Goal: Information Seeking & Learning: Learn about a topic

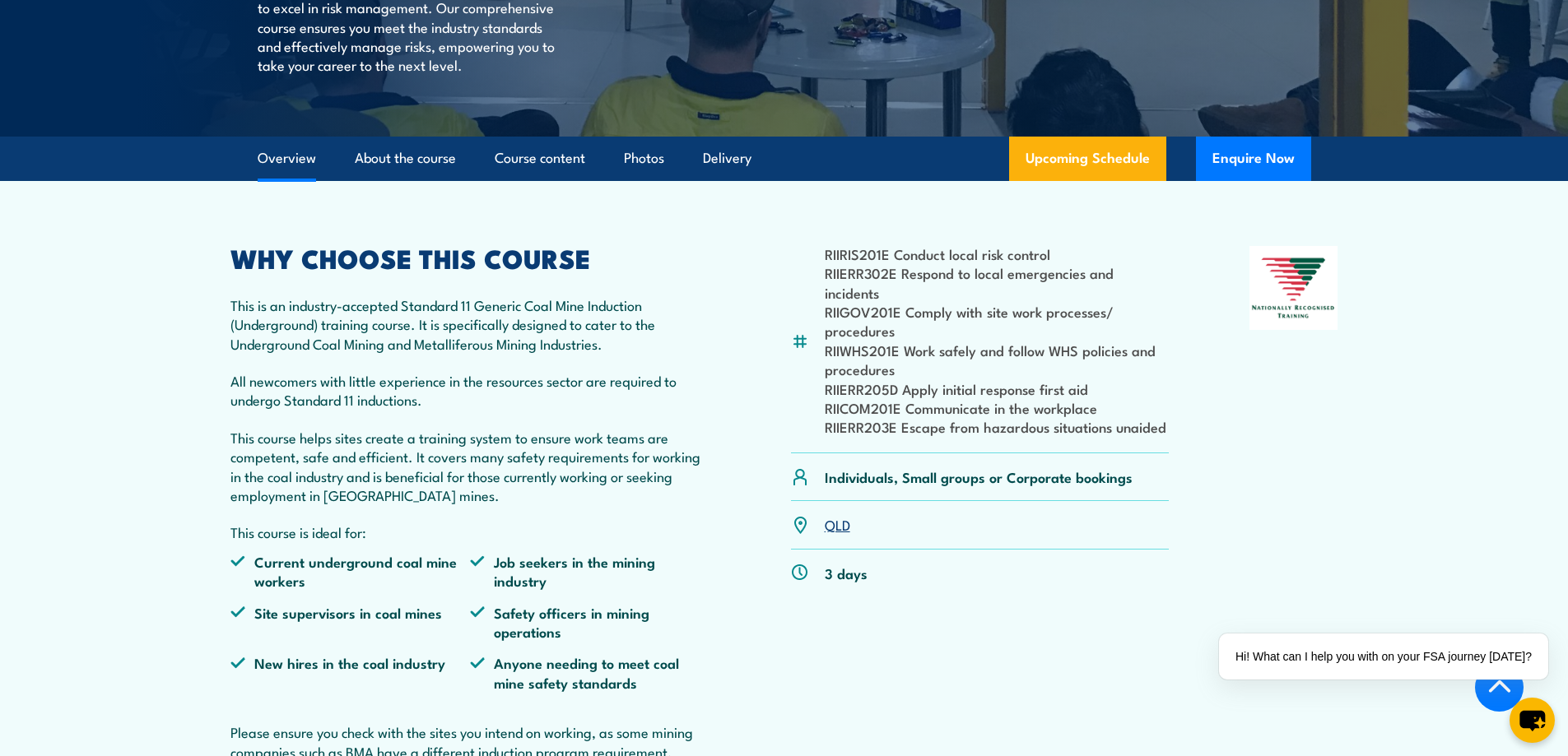
scroll to position [411, 0]
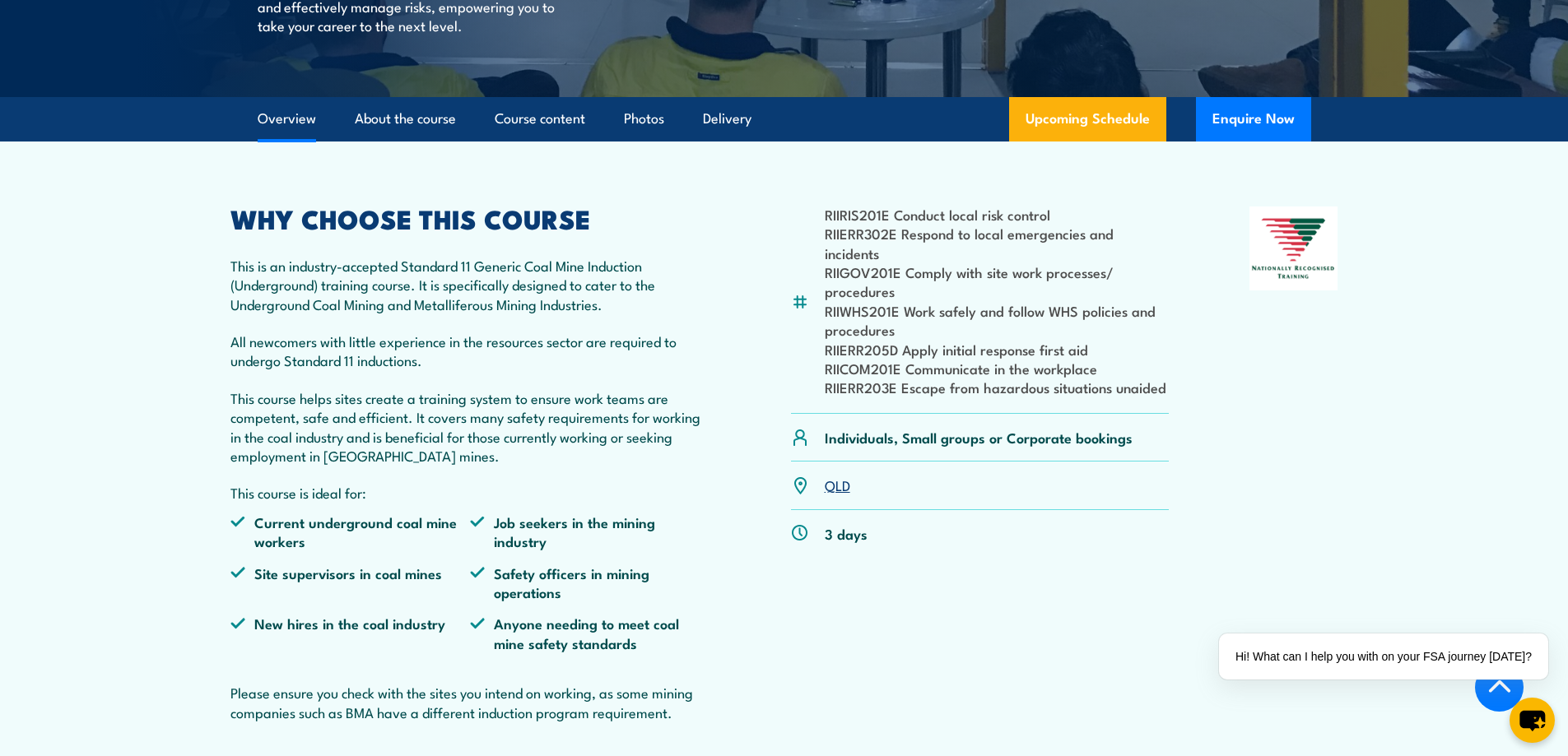
click at [117, 411] on section "RIIRIS201E Conduct local risk control RIIERR302E Respond to local emergencies a…" at bounding box center [784, 451] width 1568 height 618
click at [135, 407] on section "RIIRIS201E Conduct local risk control RIIERR302E Respond to local emergencies a…" at bounding box center [784, 451] width 1568 height 618
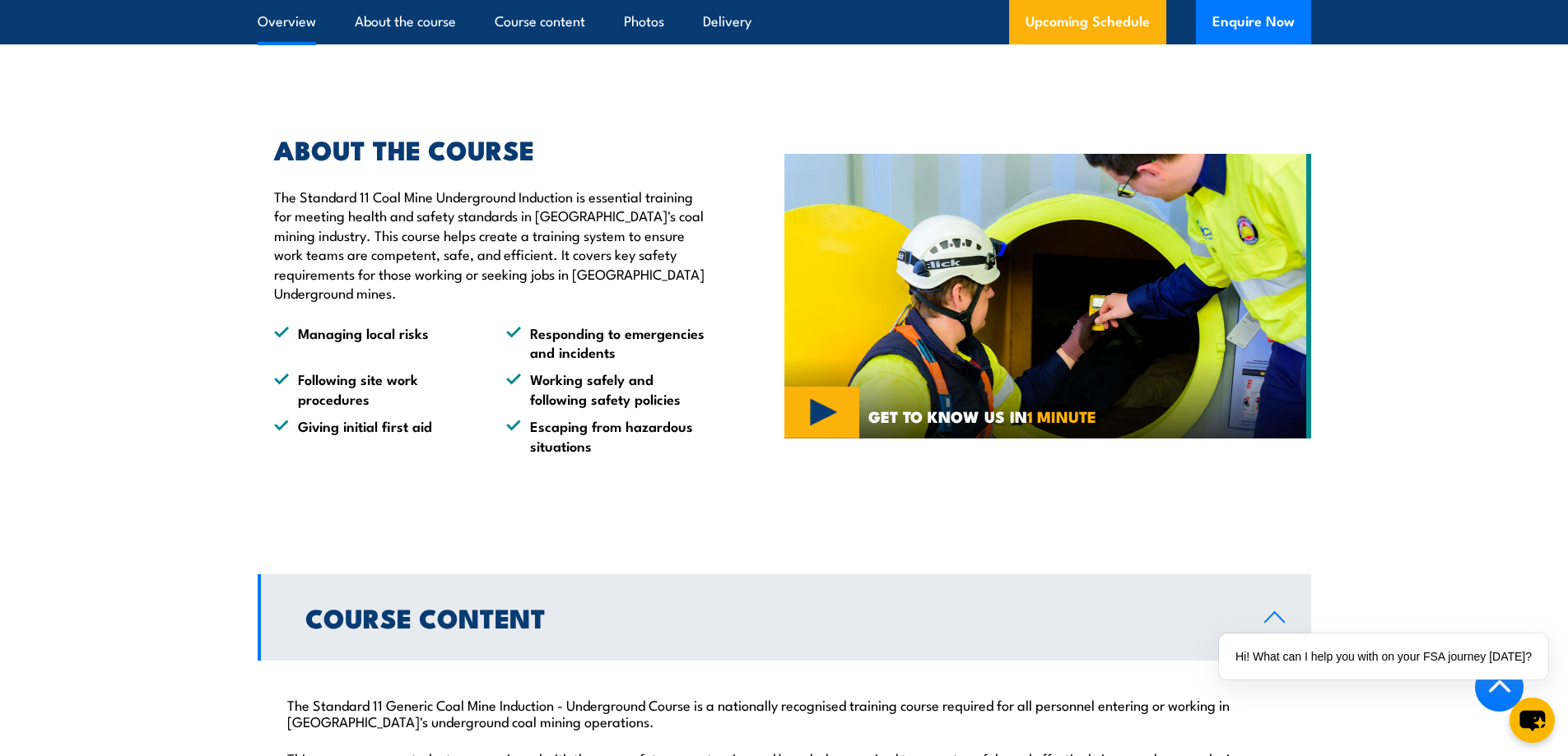
scroll to position [1152, 0]
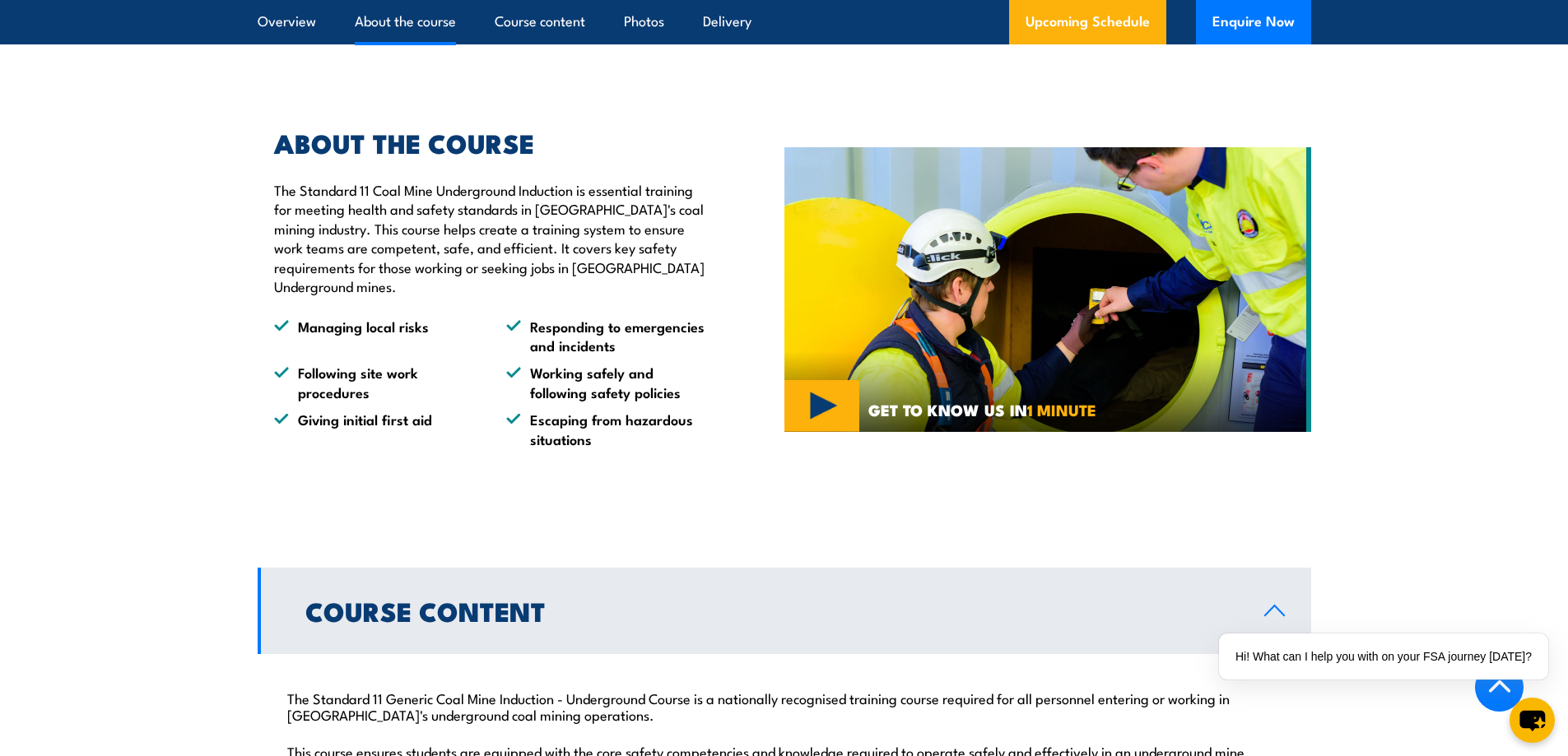
click at [159, 443] on section "ABOUT THE COURSE The Standard 11 Coal Mine Underground Induction is essential t…" at bounding box center [784, 289] width 1568 height 400
click at [158, 443] on section "ABOUT THE COURSE The Standard 11 Coal Mine Underground Induction is essential t…" at bounding box center [784, 289] width 1568 height 400
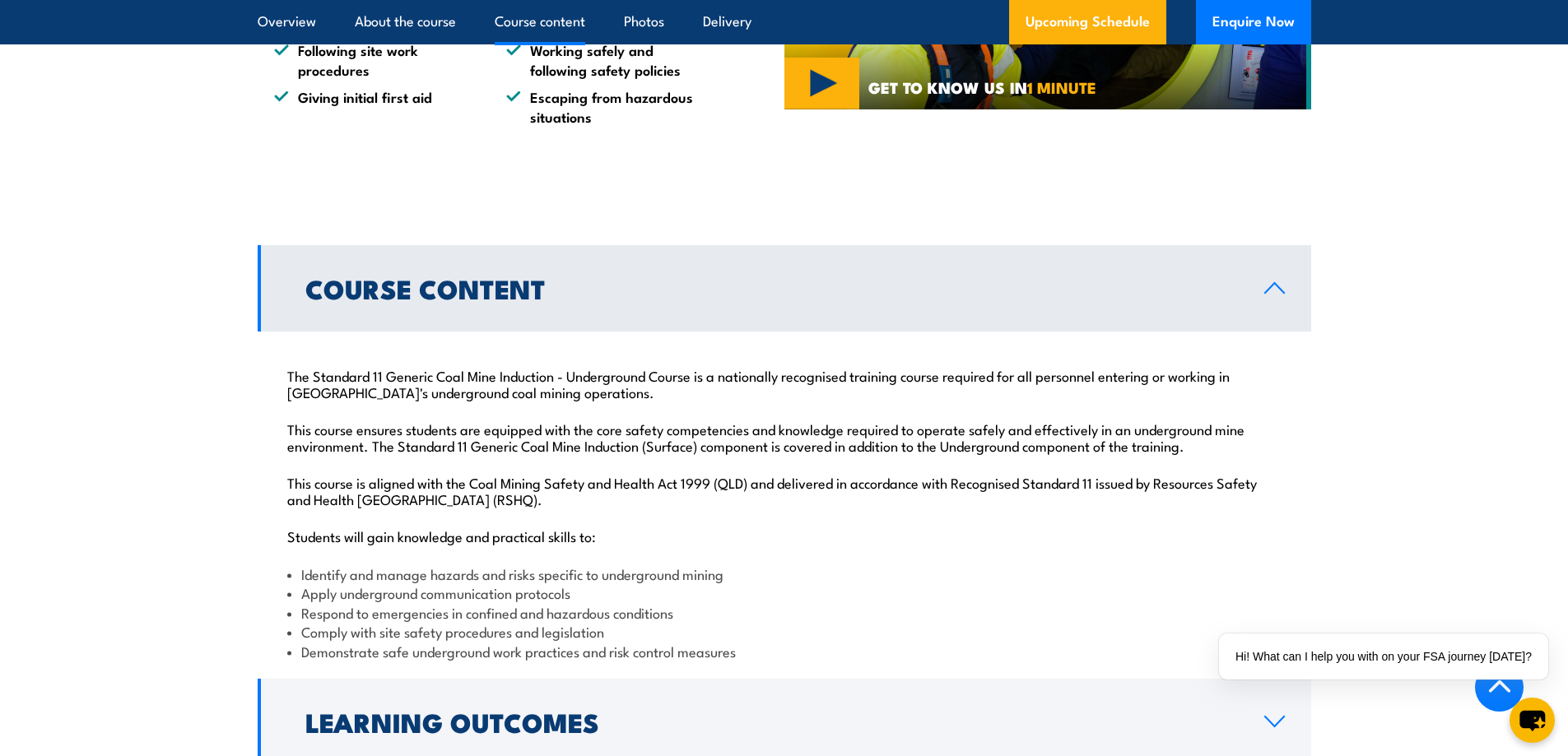
scroll to position [1810, 0]
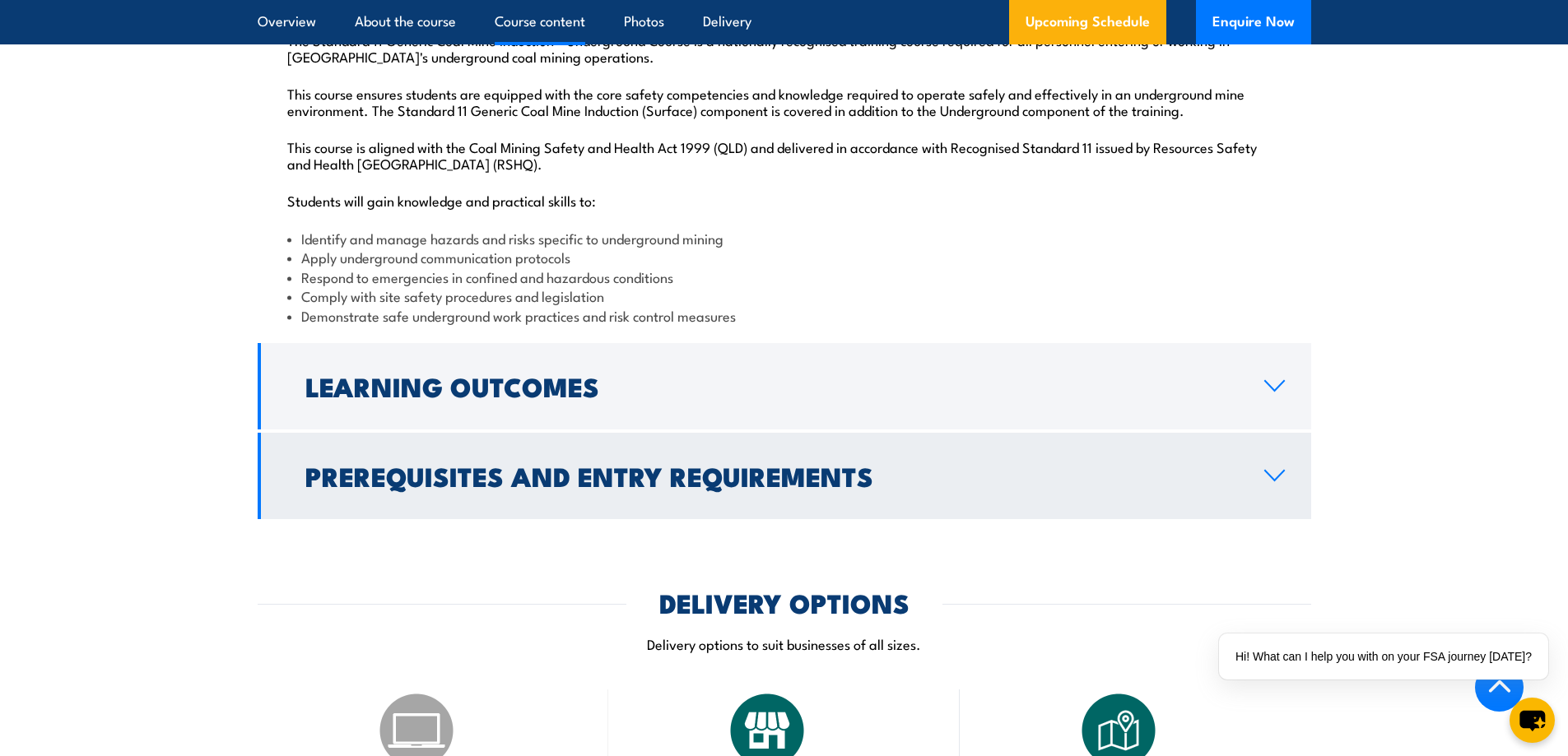
click at [607, 487] on h2 "Prerequisites and Entry Requirements" at bounding box center [772, 476] width 933 height 23
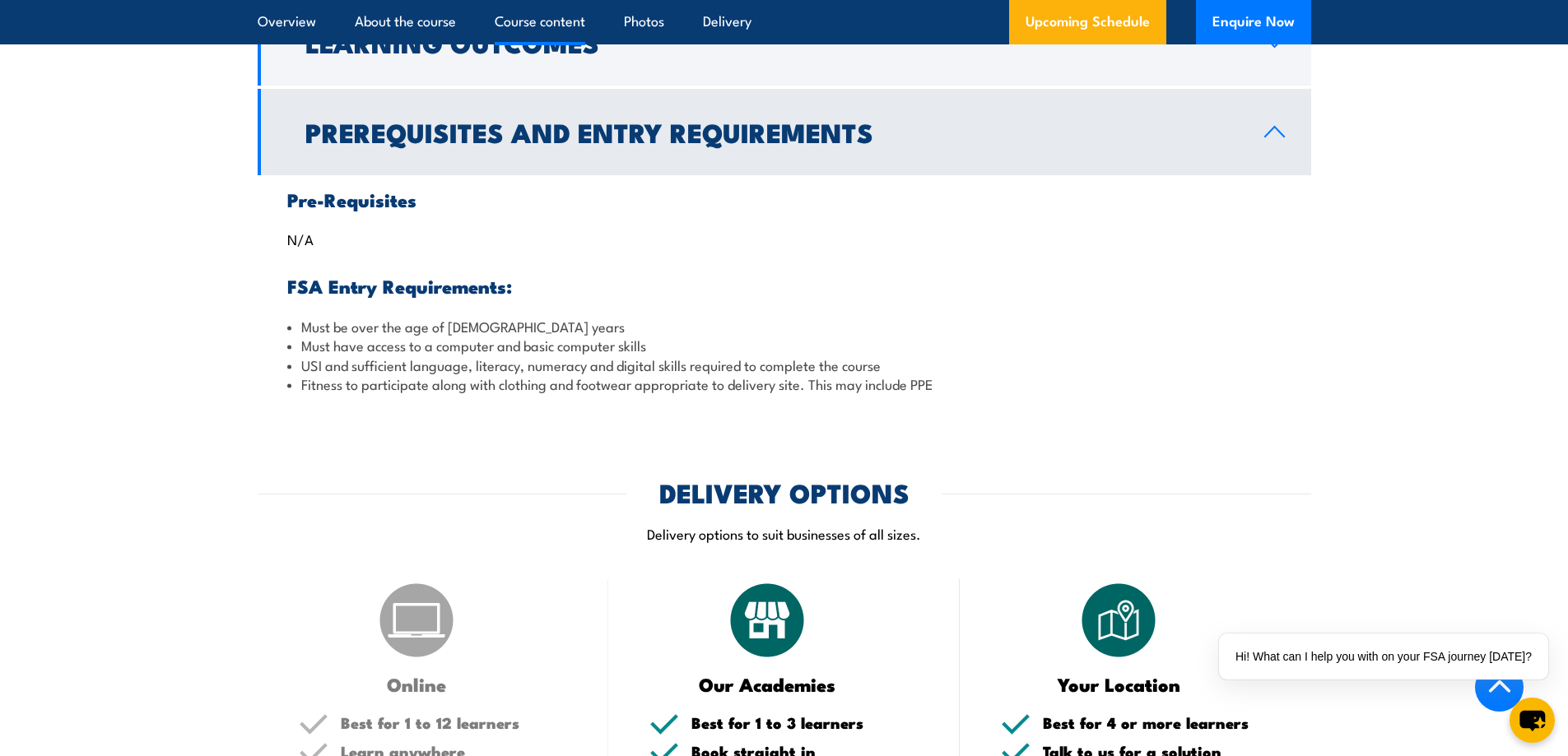
click at [144, 371] on section "Course Content The Standard 11 Generic Coal Mine Induction - Underground Course…" at bounding box center [784, 159] width 1568 height 500
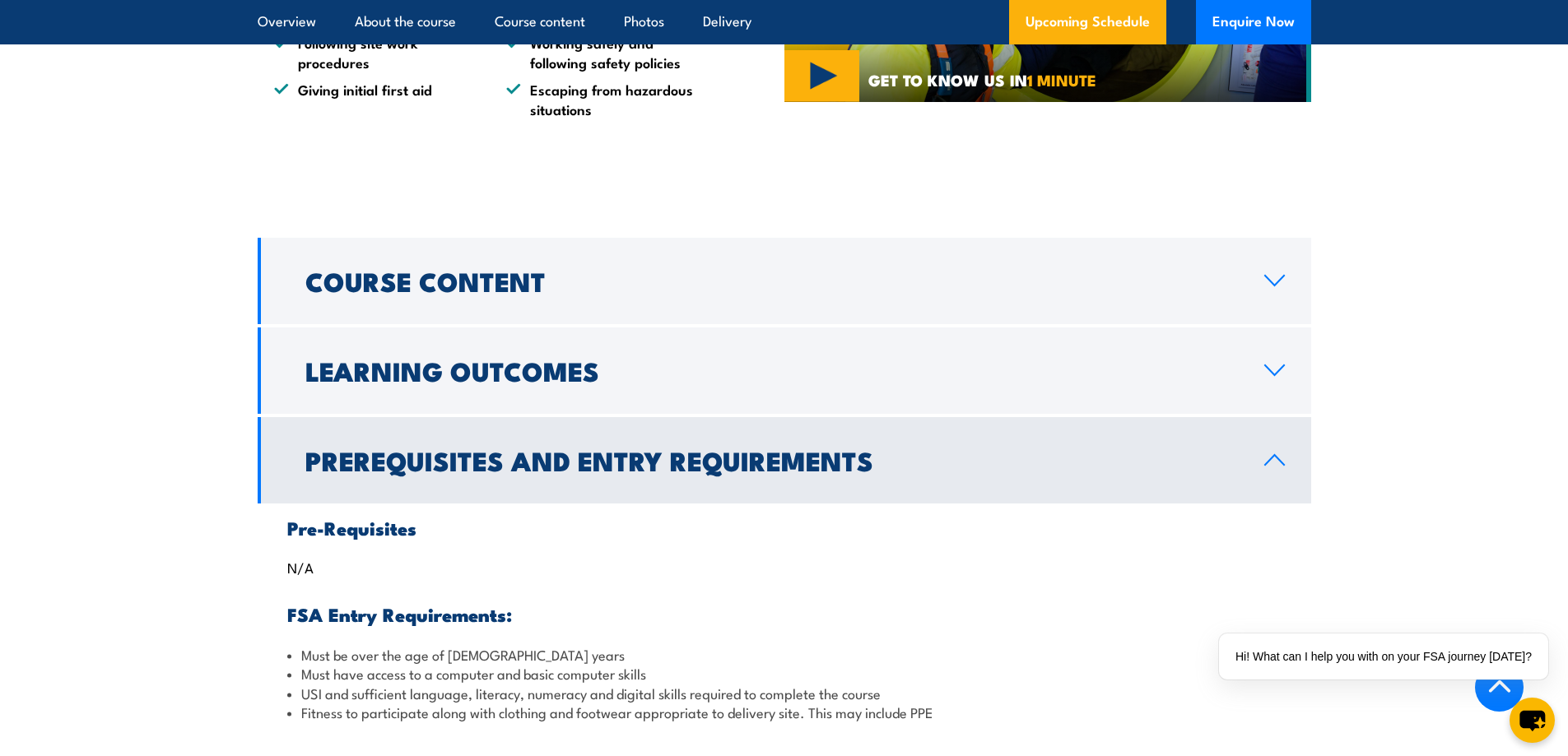
scroll to position [1481, 0]
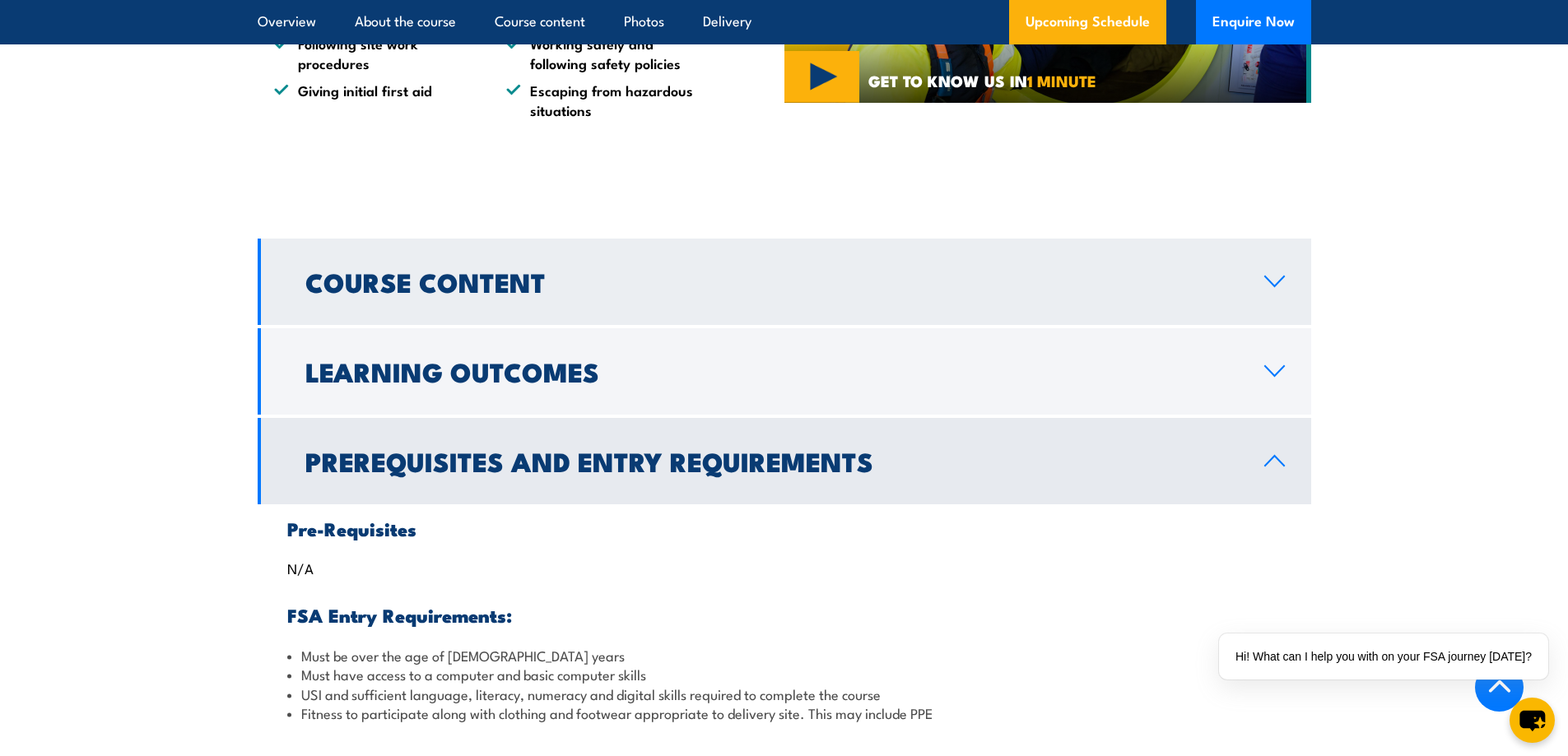
click at [388, 293] on h2 "Course Content" at bounding box center [772, 281] width 933 height 23
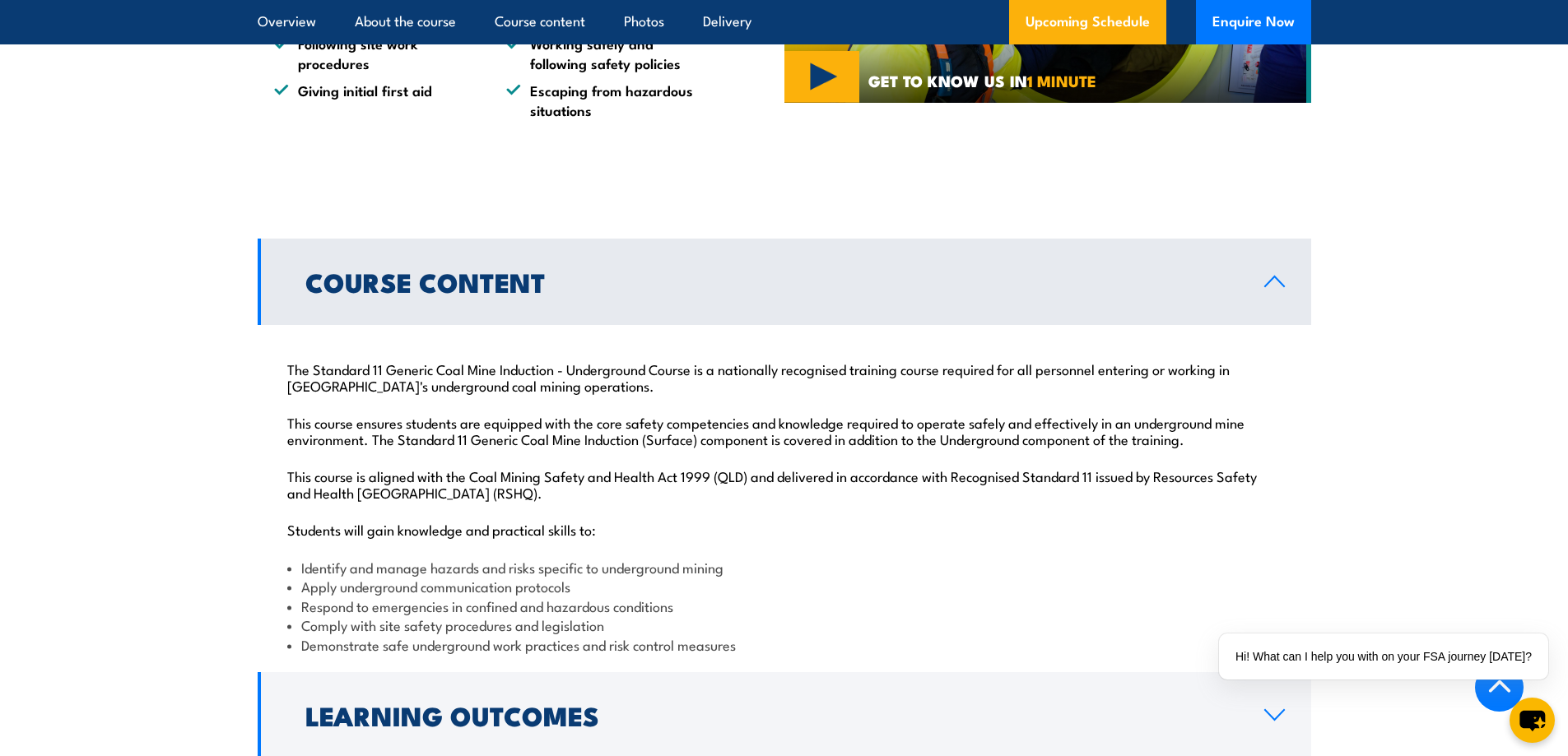
click at [135, 373] on section "Course Content The Standard 11 Generic Coal Mine Induction - Underground Course…" at bounding box center [784, 543] width 1568 height 610
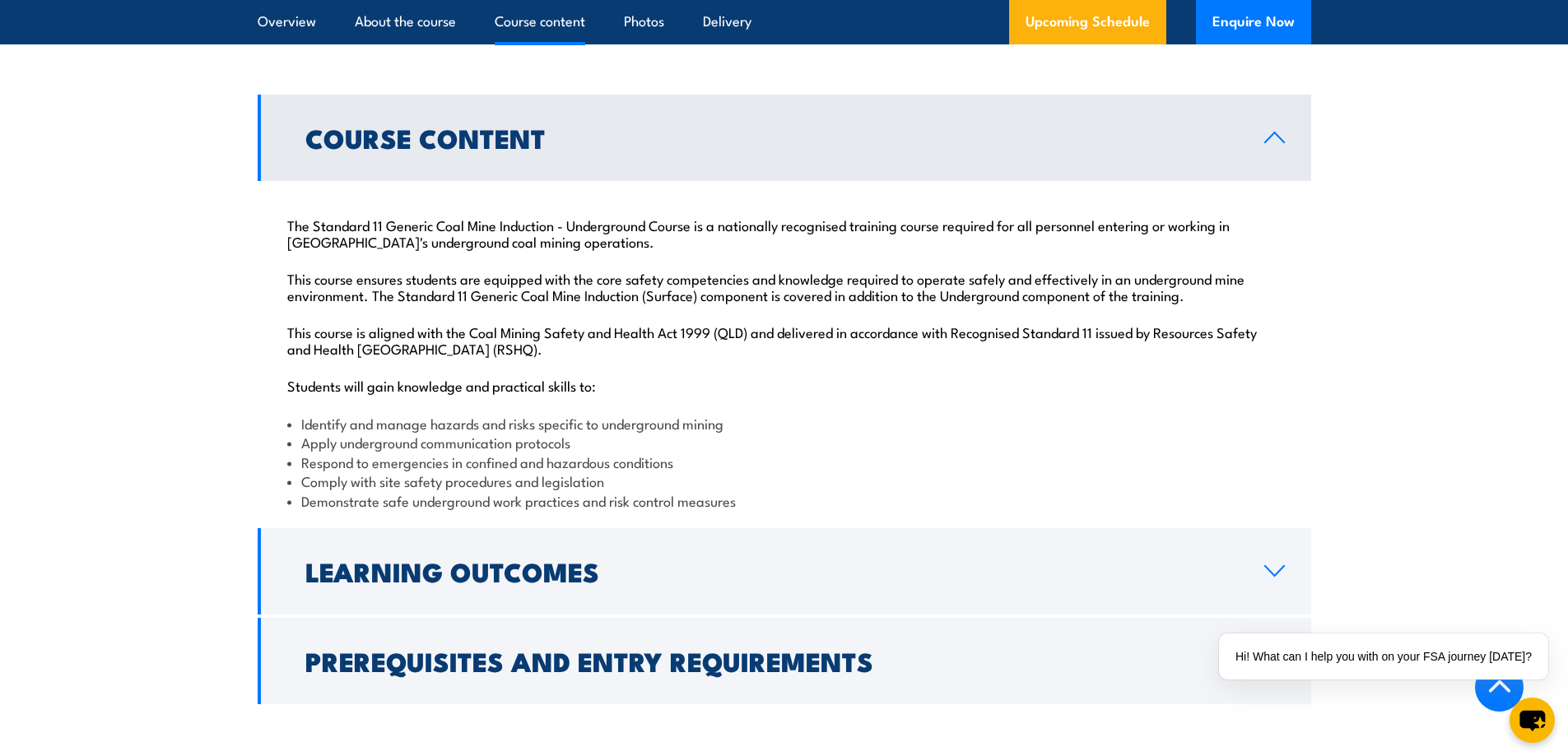
scroll to position [1646, 0]
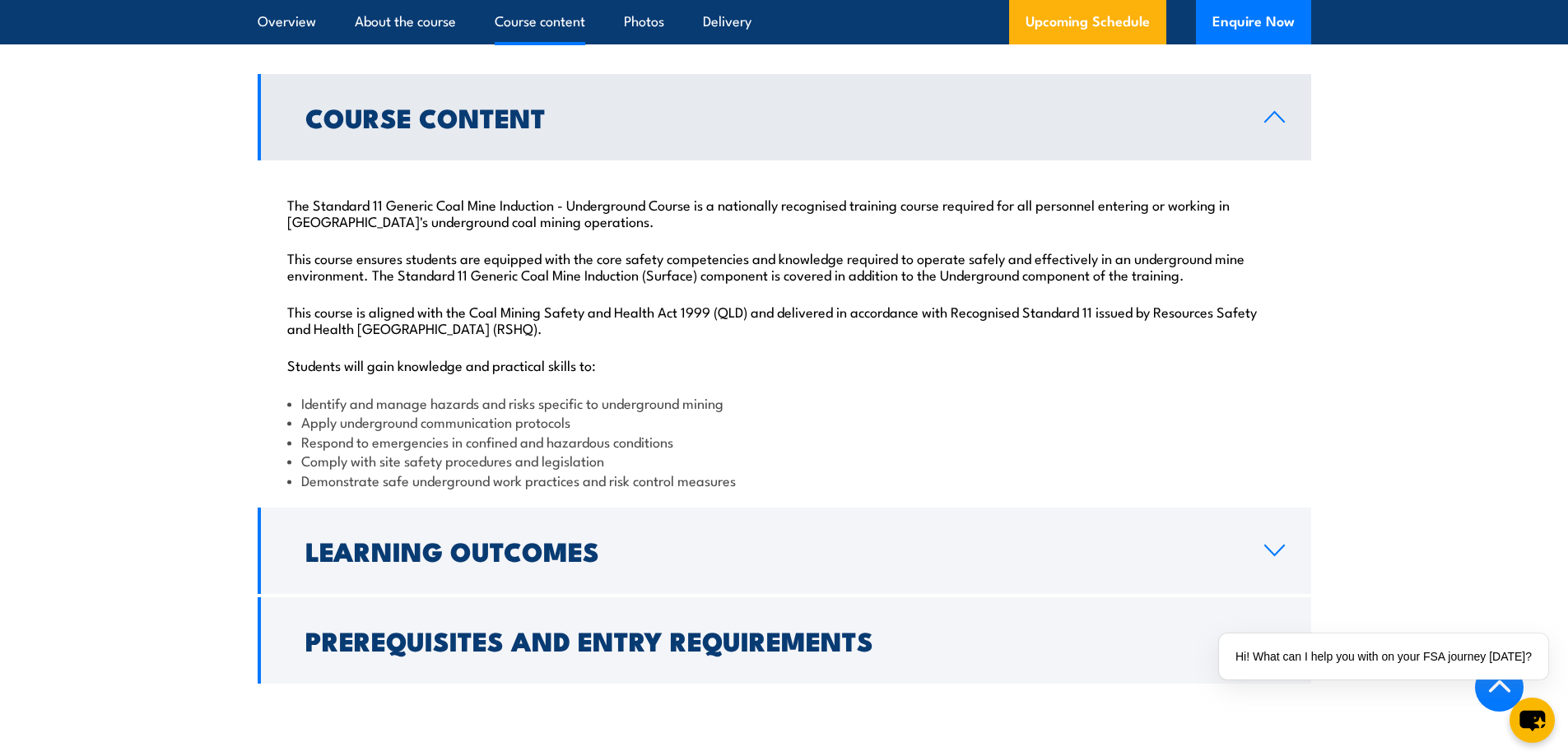
click at [131, 380] on section "Course Content The Standard 11 Generic Coal Mine Induction - Underground Course…" at bounding box center [784, 378] width 1568 height 610
click at [870, 412] on li "Identify and manage hazards and risks specific to underground mining" at bounding box center [784, 402] width 994 height 19
click at [960, 414] on div "The Standard 11 Generic Coal Mine Induction - Underground Course is a nationall…" at bounding box center [784, 332] width 1054 height 344
click at [59, 380] on section "Course Content The Standard 11 Generic Coal Mine Induction - Underground Course…" at bounding box center [784, 378] width 1568 height 610
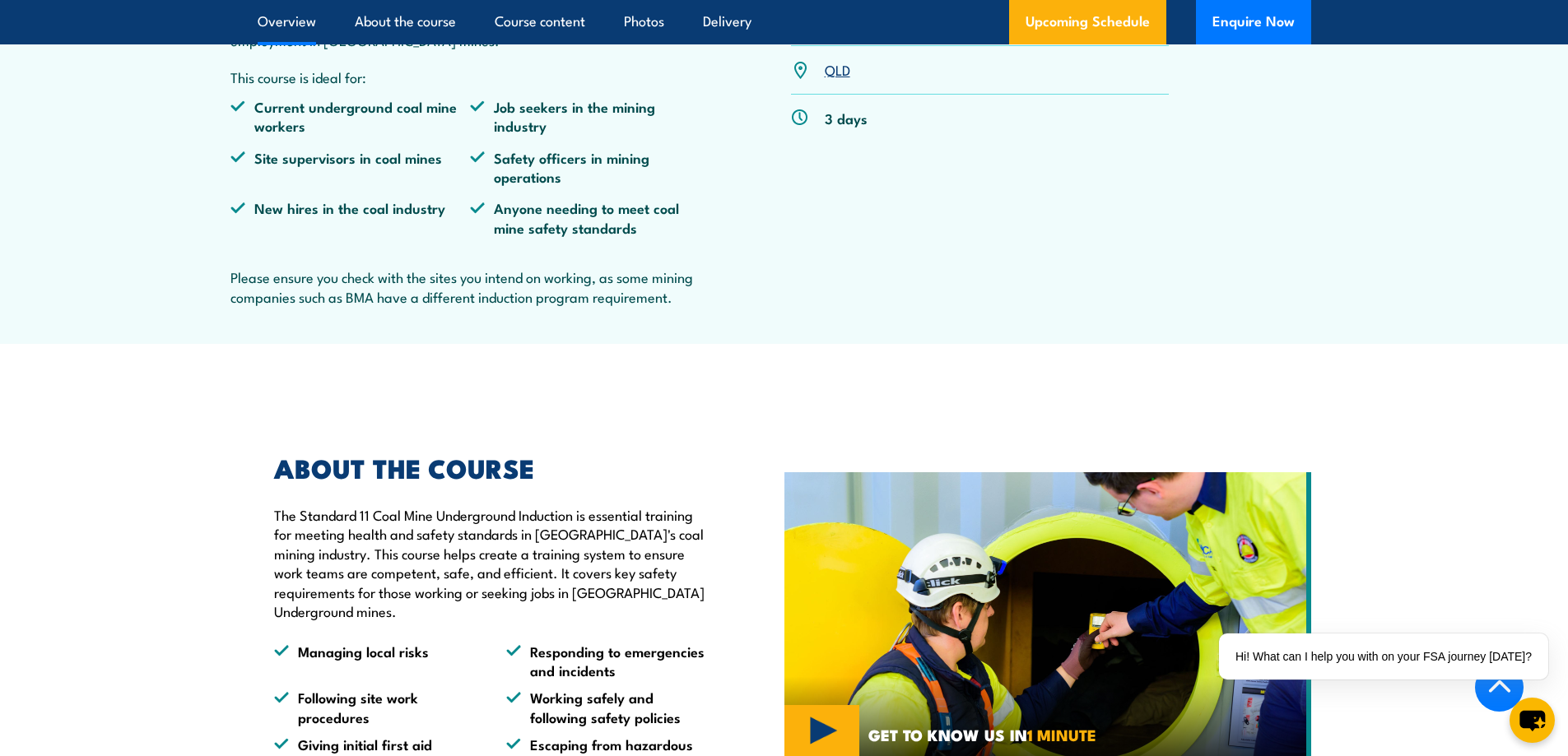
scroll to position [658, 0]
